Goal: Transaction & Acquisition: Subscribe to service/newsletter

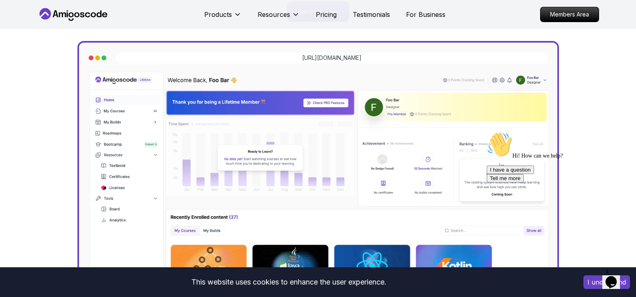
scroll to position [257, 0]
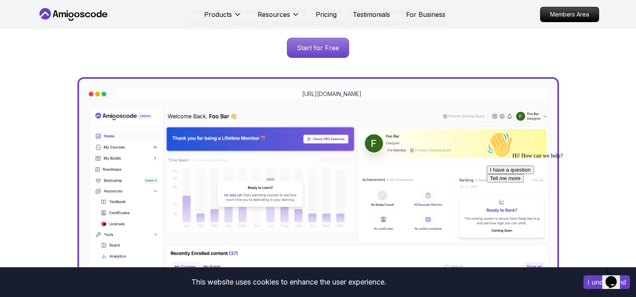
scroll to position [256, 0]
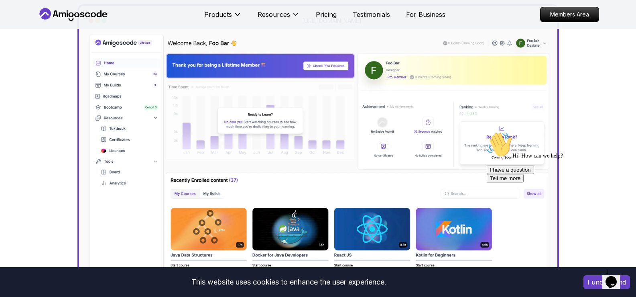
click at [219, 193] on img at bounding box center [319, 172] width 466 height 279
click at [183, 193] on img at bounding box center [319, 172] width 466 height 279
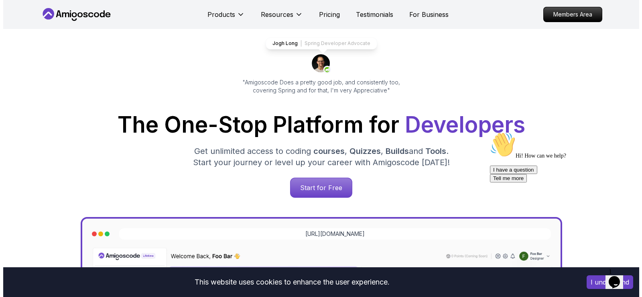
scroll to position [0, 0]
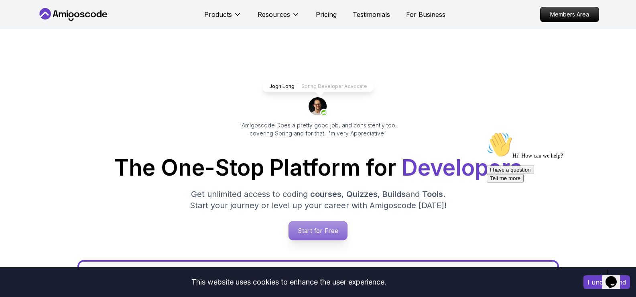
click at [323, 228] on p "Start for Free" at bounding box center [318, 230] width 58 height 18
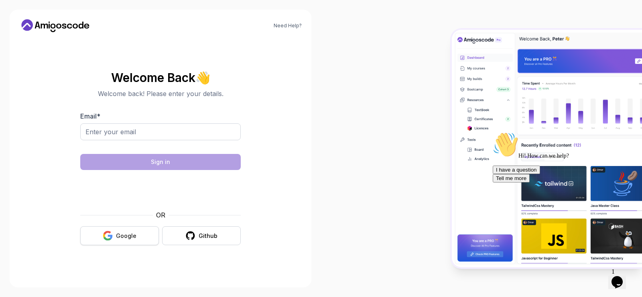
click at [130, 236] on div "Google" at bounding box center [126, 236] width 20 height 8
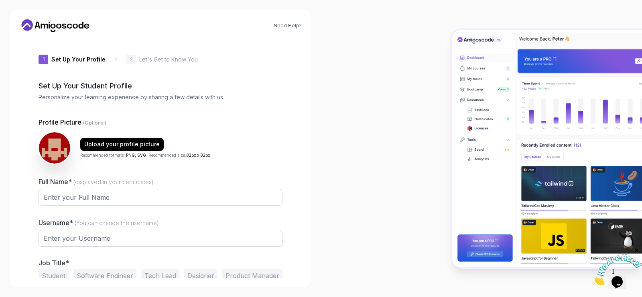
type input "royaltiger1f874"
click at [389, 187] on div at bounding box center [481, 148] width 321 height 297
